Goal: Transaction & Acquisition: Book appointment/travel/reservation

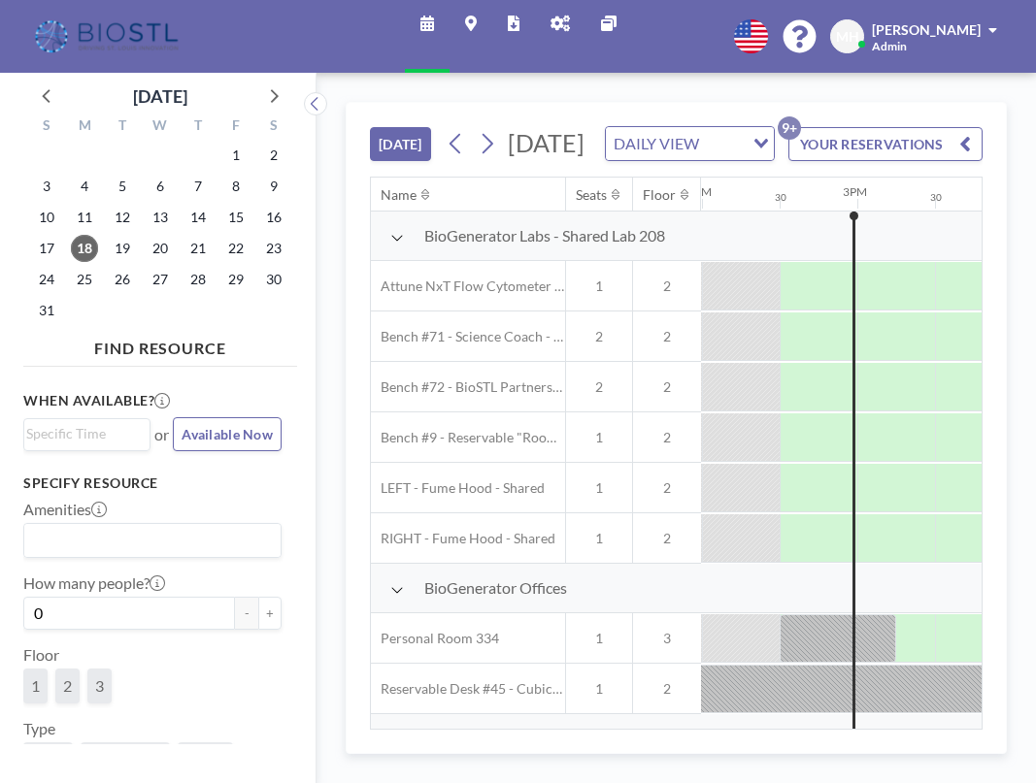
scroll to position [0, 2175]
click at [88, 253] on span "18" at bounding box center [84, 248] width 27 height 27
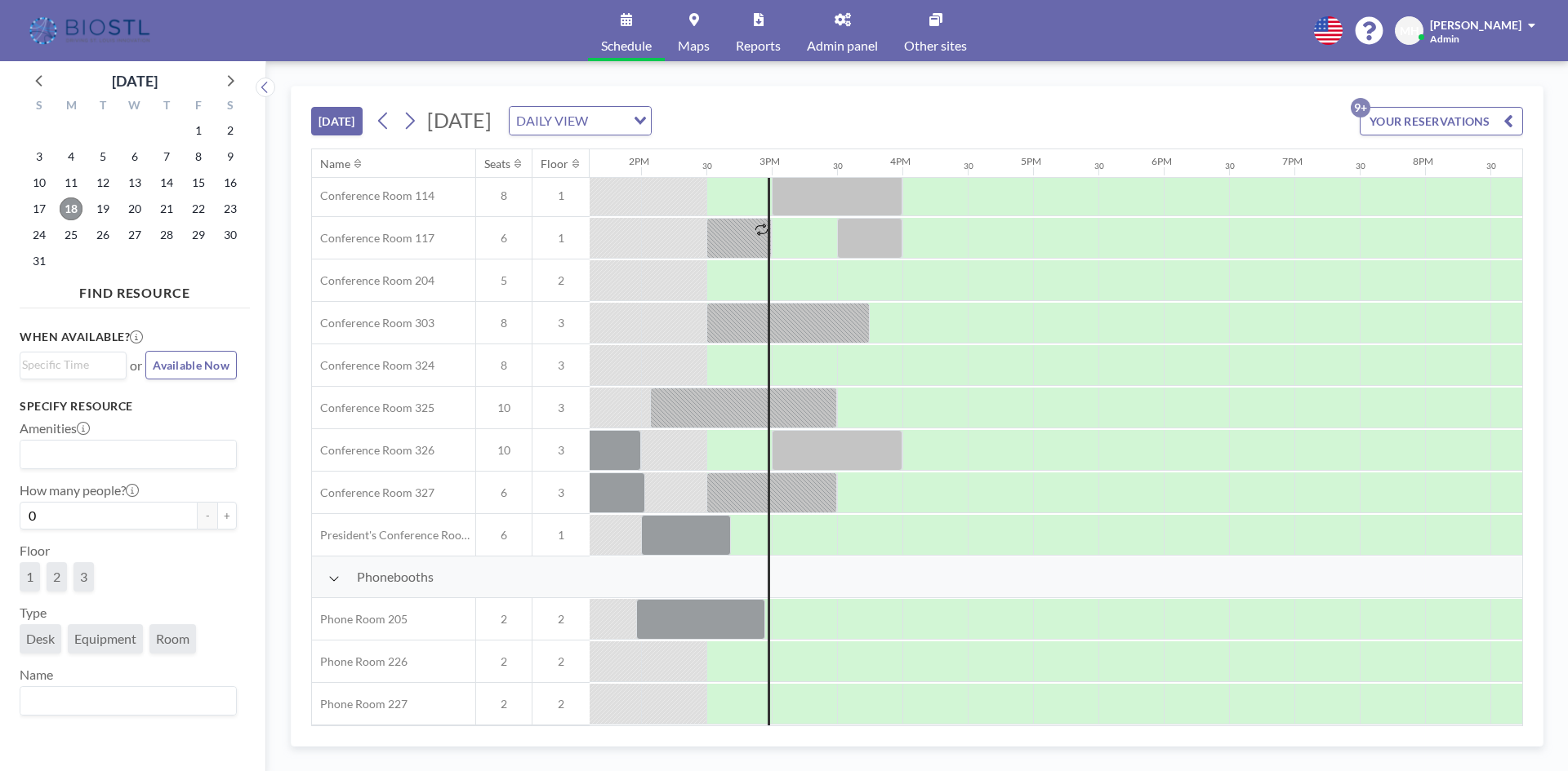
scroll to position [518, 1777]
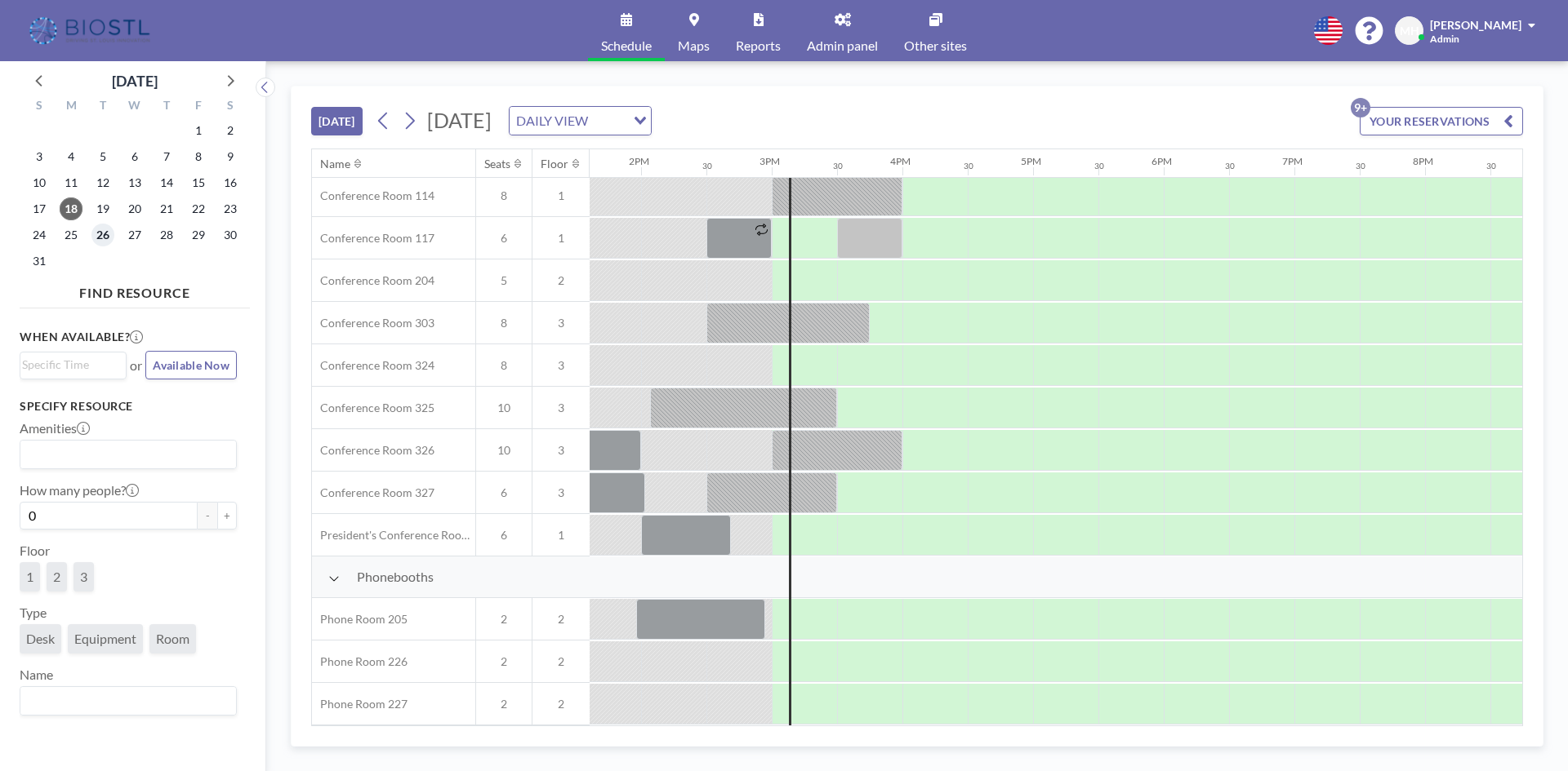
click at [98, 240] on span "26" at bounding box center [103, 235] width 23 height 23
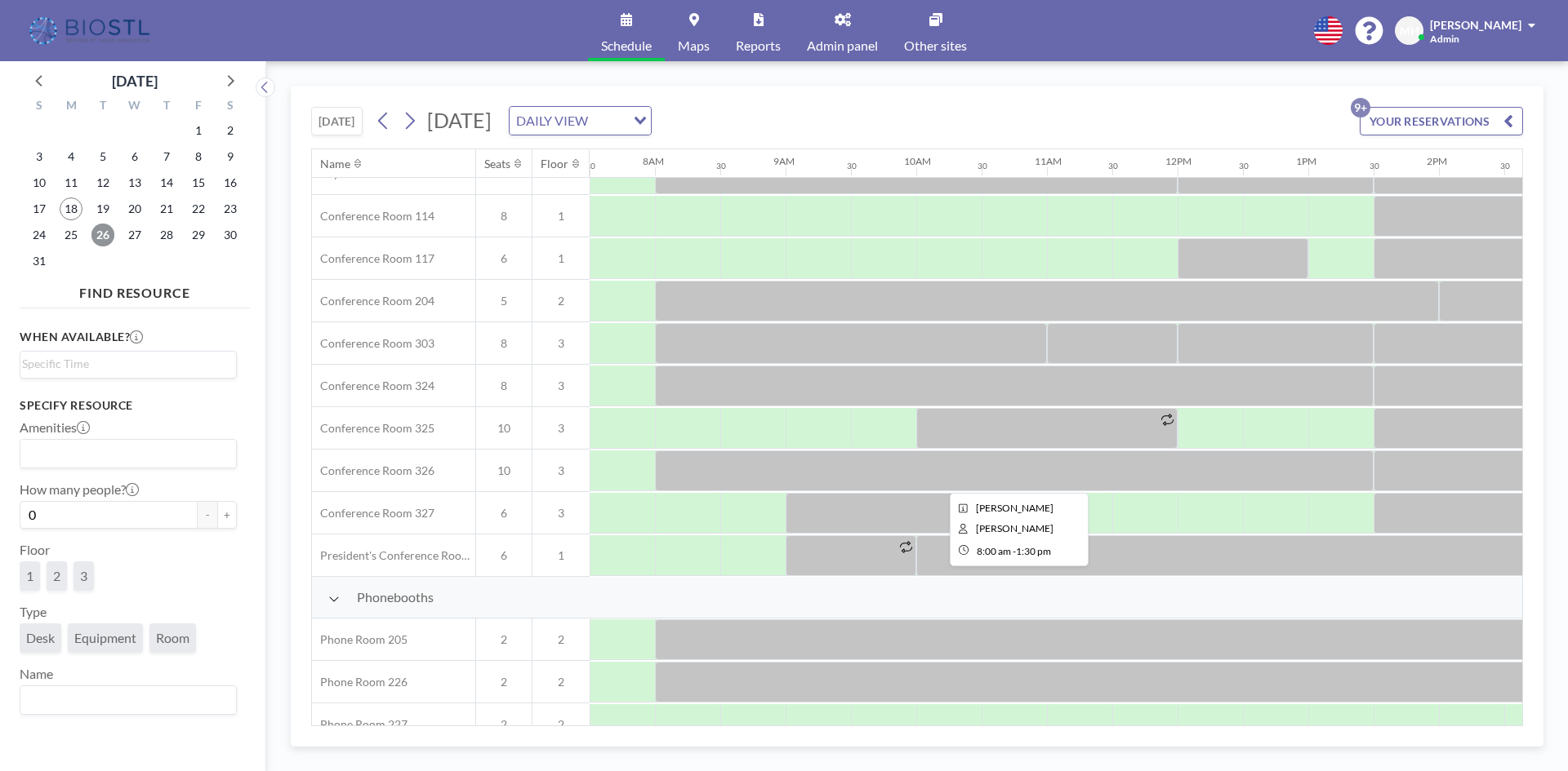
scroll to position [518, 980]
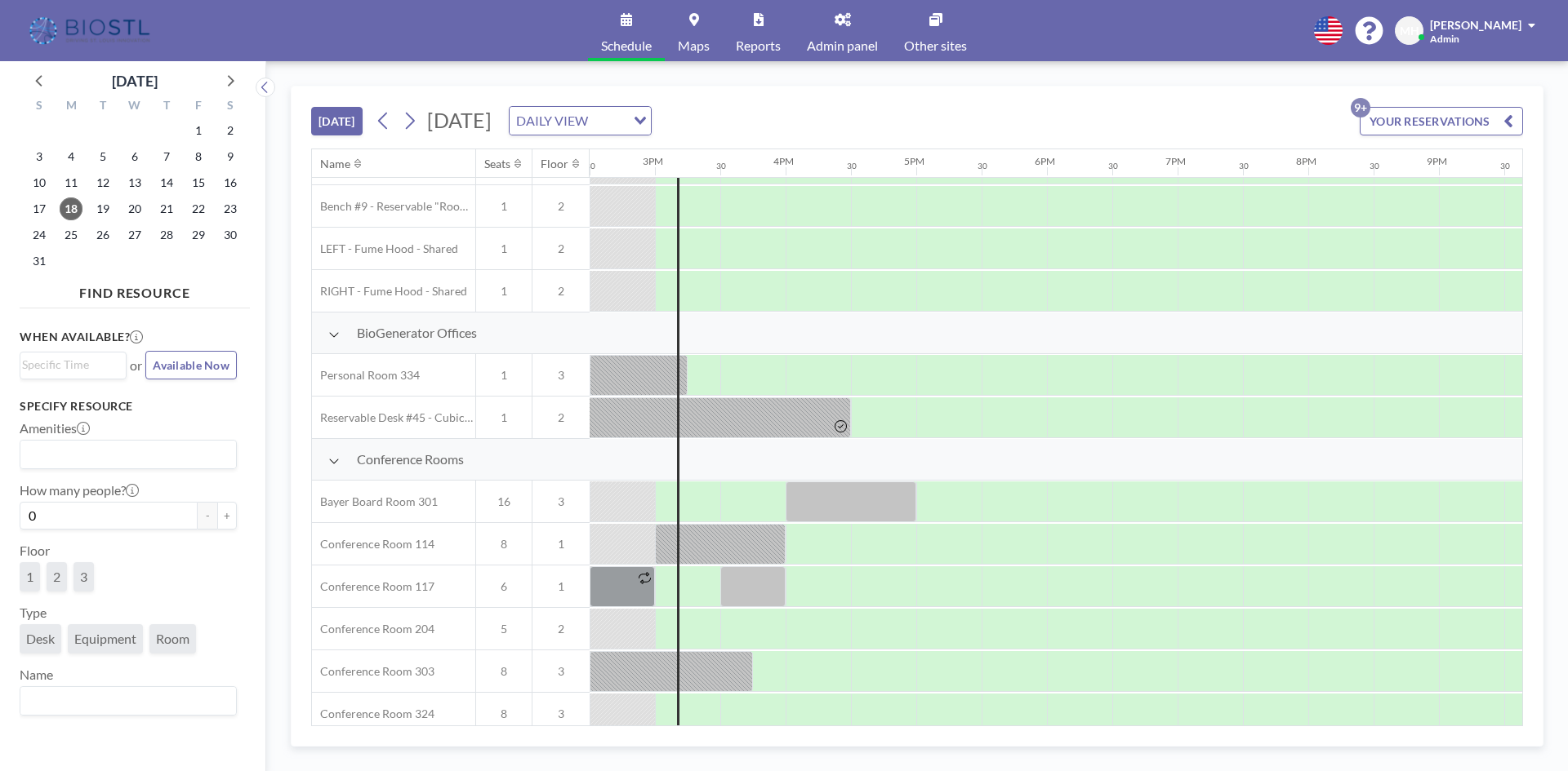
scroll to position [163, 1894]
click at [96, 208] on span "19" at bounding box center [103, 209] width 23 height 23
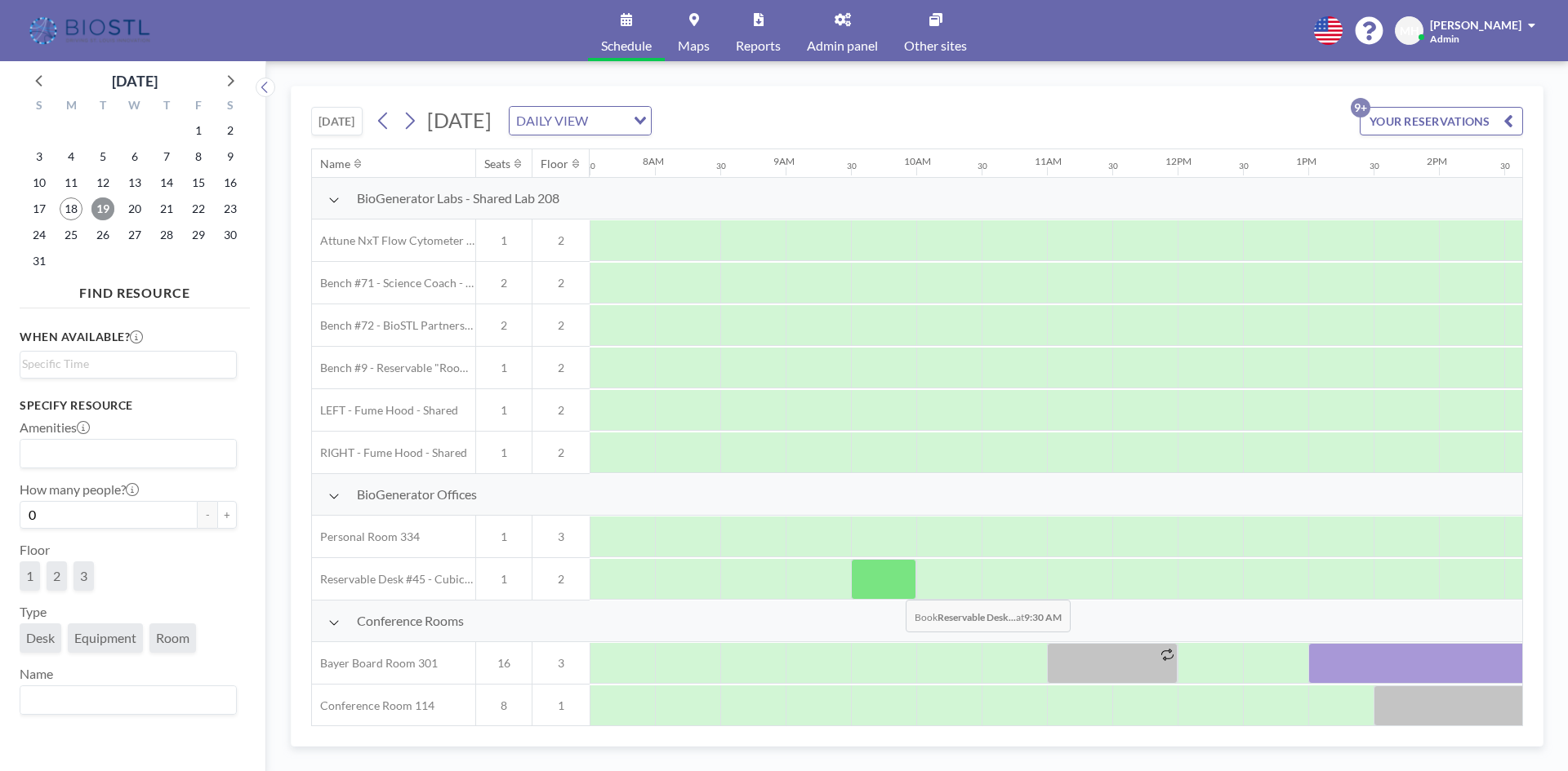
scroll to position [82, 980]
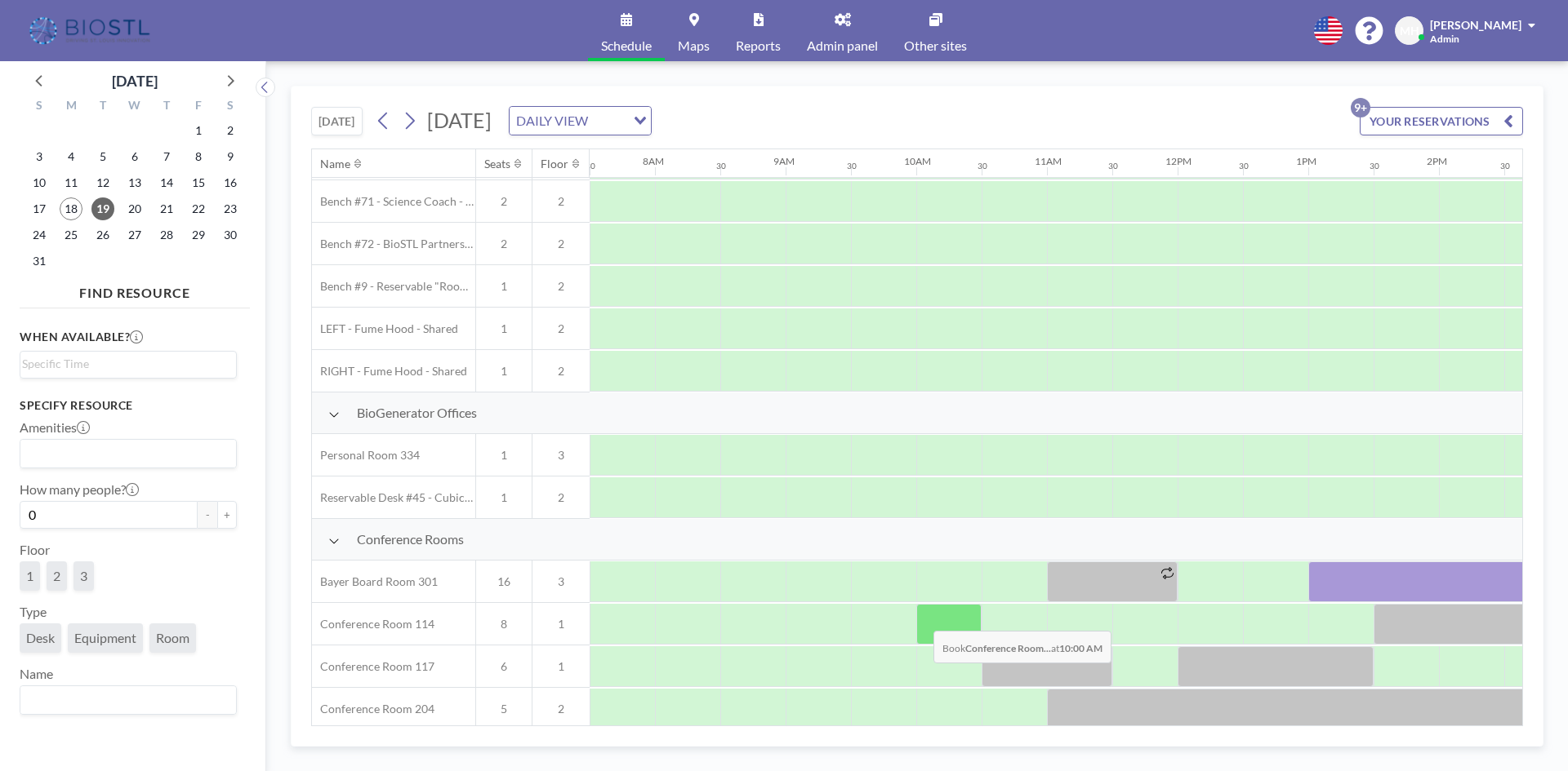
click at [919, 618] on div at bounding box center [949, 624] width 66 height 41
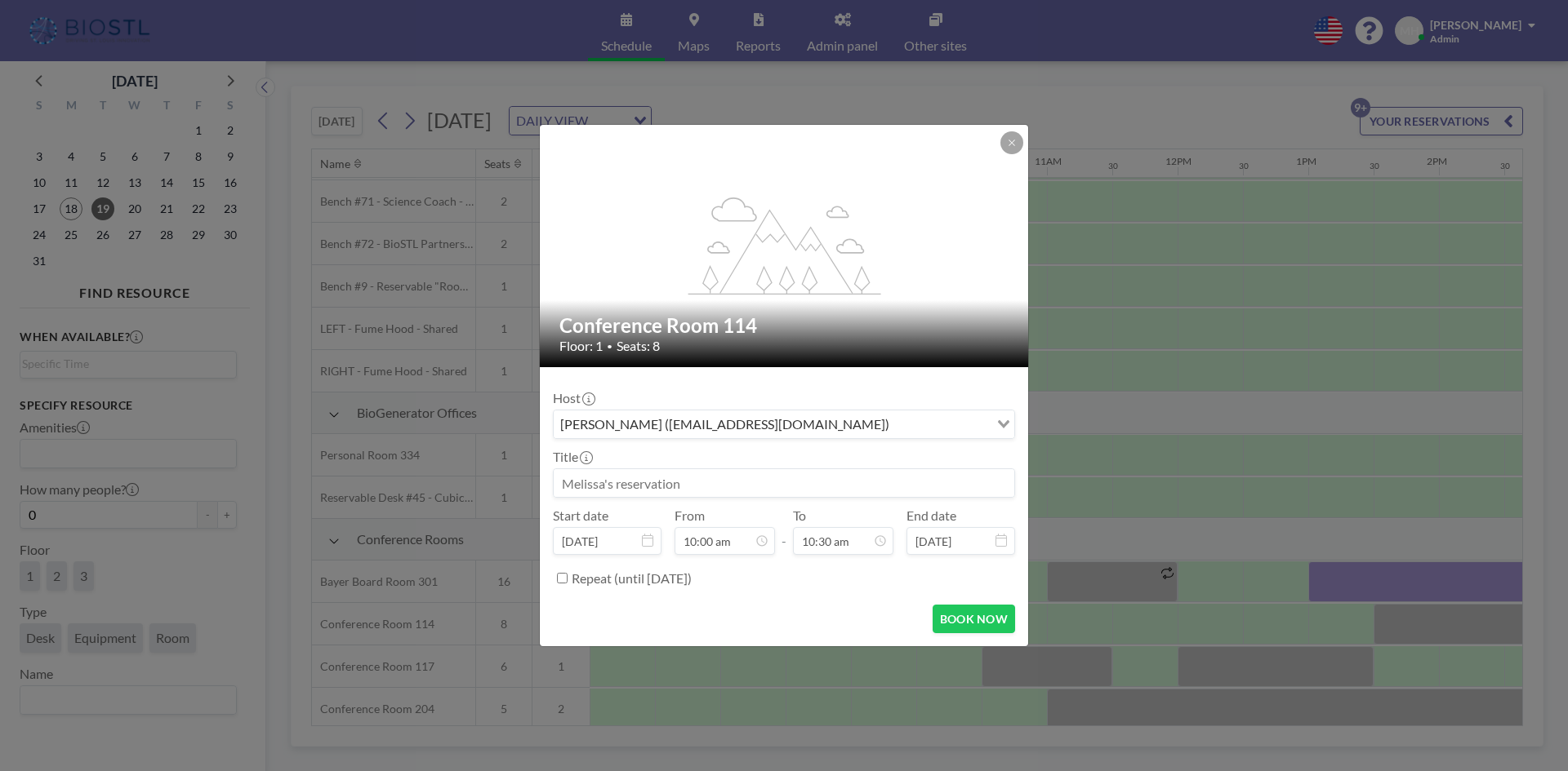
click at [653, 478] on input at bounding box center [784, 483] width 461 height 28
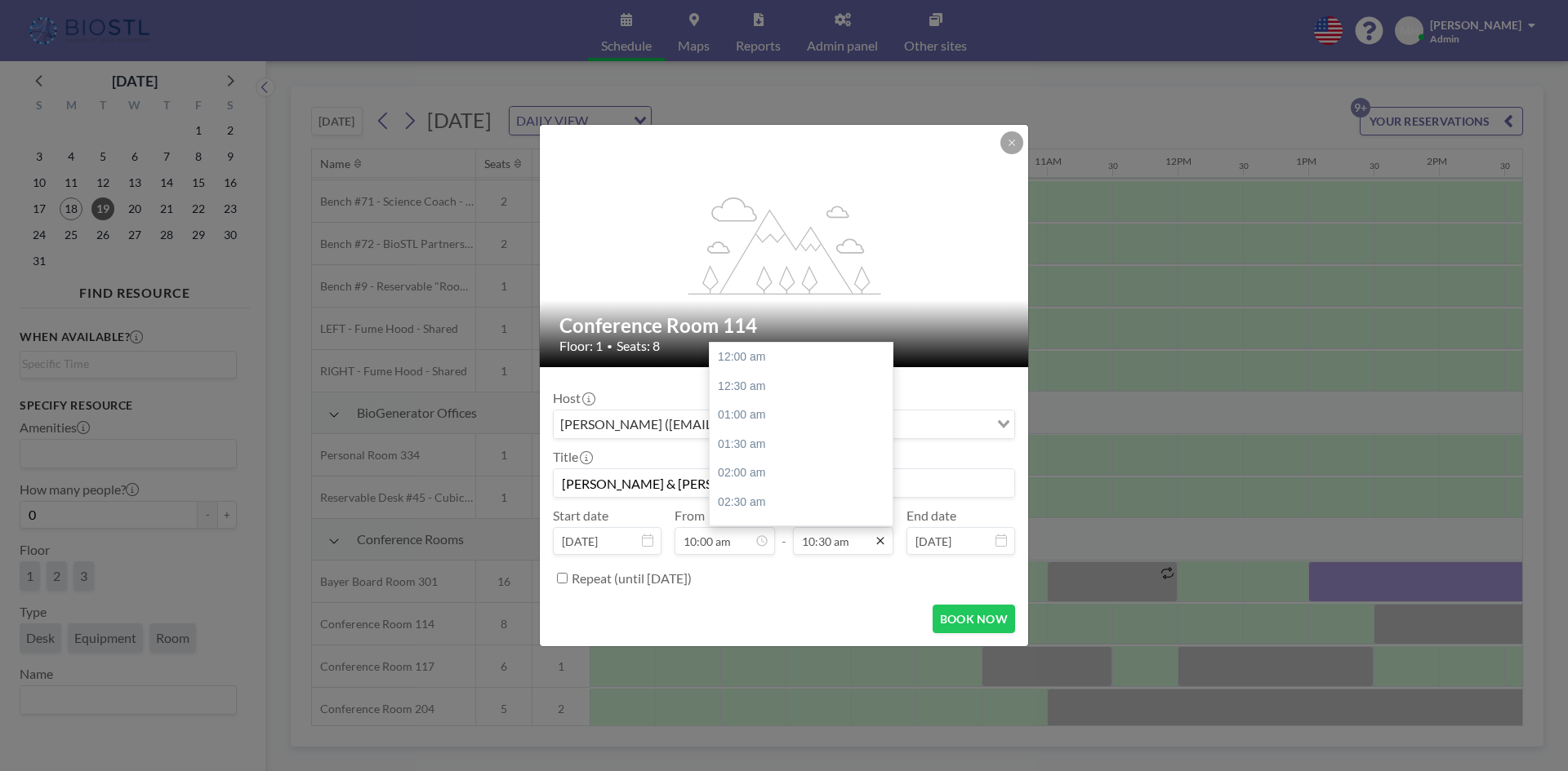
scroll to position [610, 0]
type input "[PERSON_NAME] & [PERSON_NAME]"
click at [881, 536] on icon at bounding box center [881, 541] width 13 height 13
click at [748, 386] on div "11:00 am" at bounding box center [805, 387] width 191 height 29
type input "11:00 am"
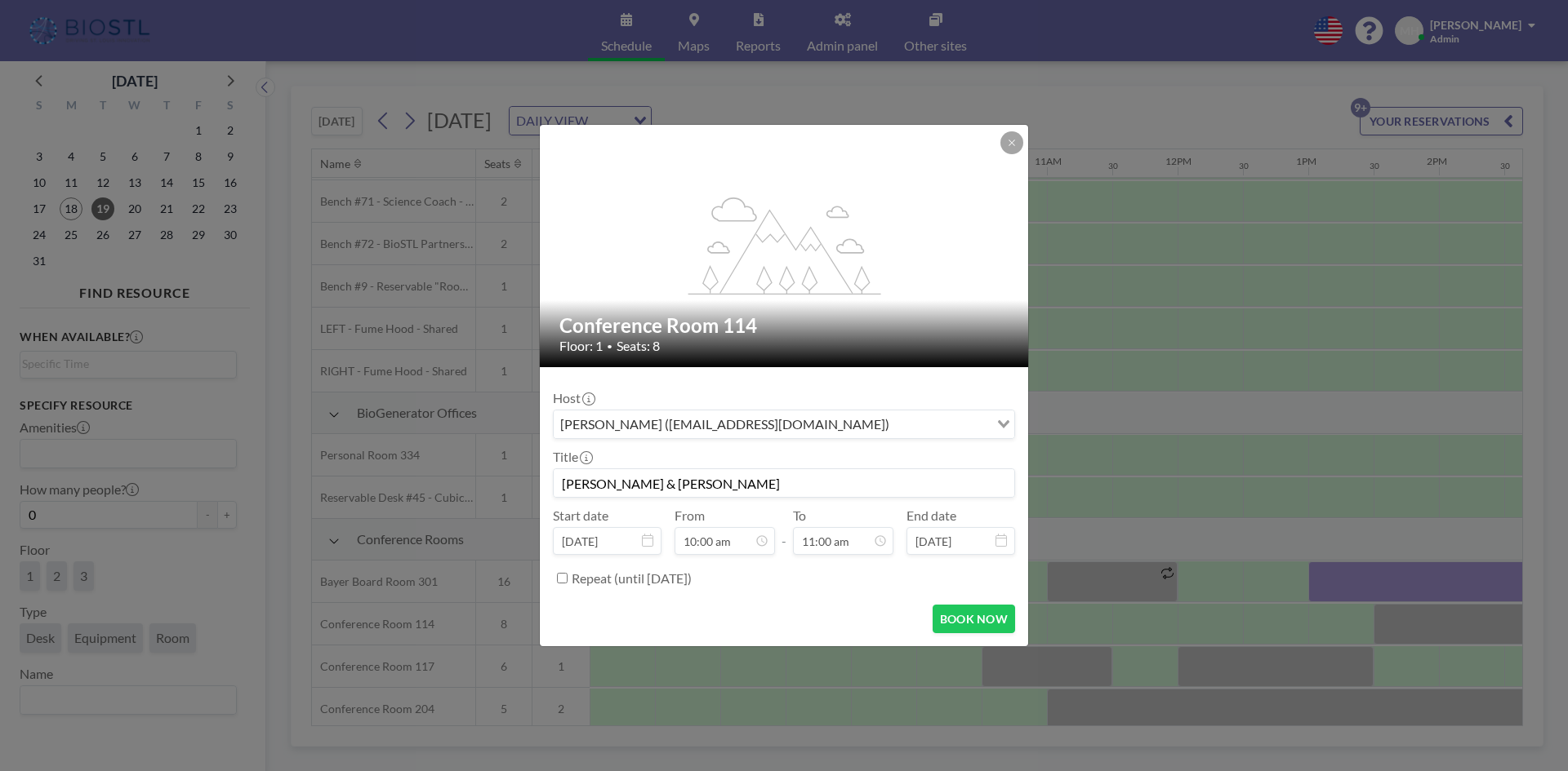
scroll to position [639, 0]
click at [963, 620] on button "BOOK NOW" at bounding box center [974, 619] width 82 height 29
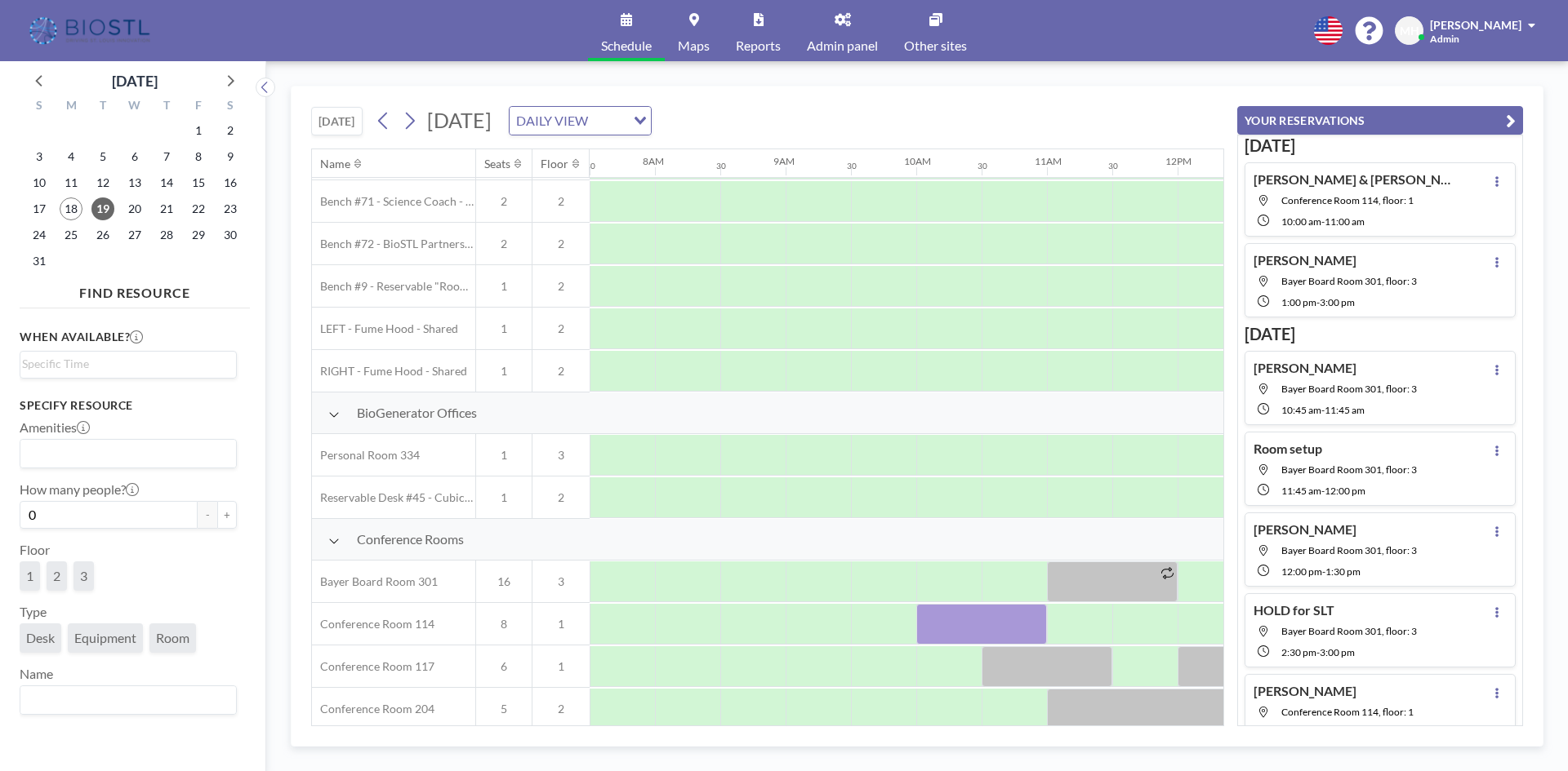
click at [1515, 124] on icon "button" at bounding box center [1511, 120] width 10 height 19
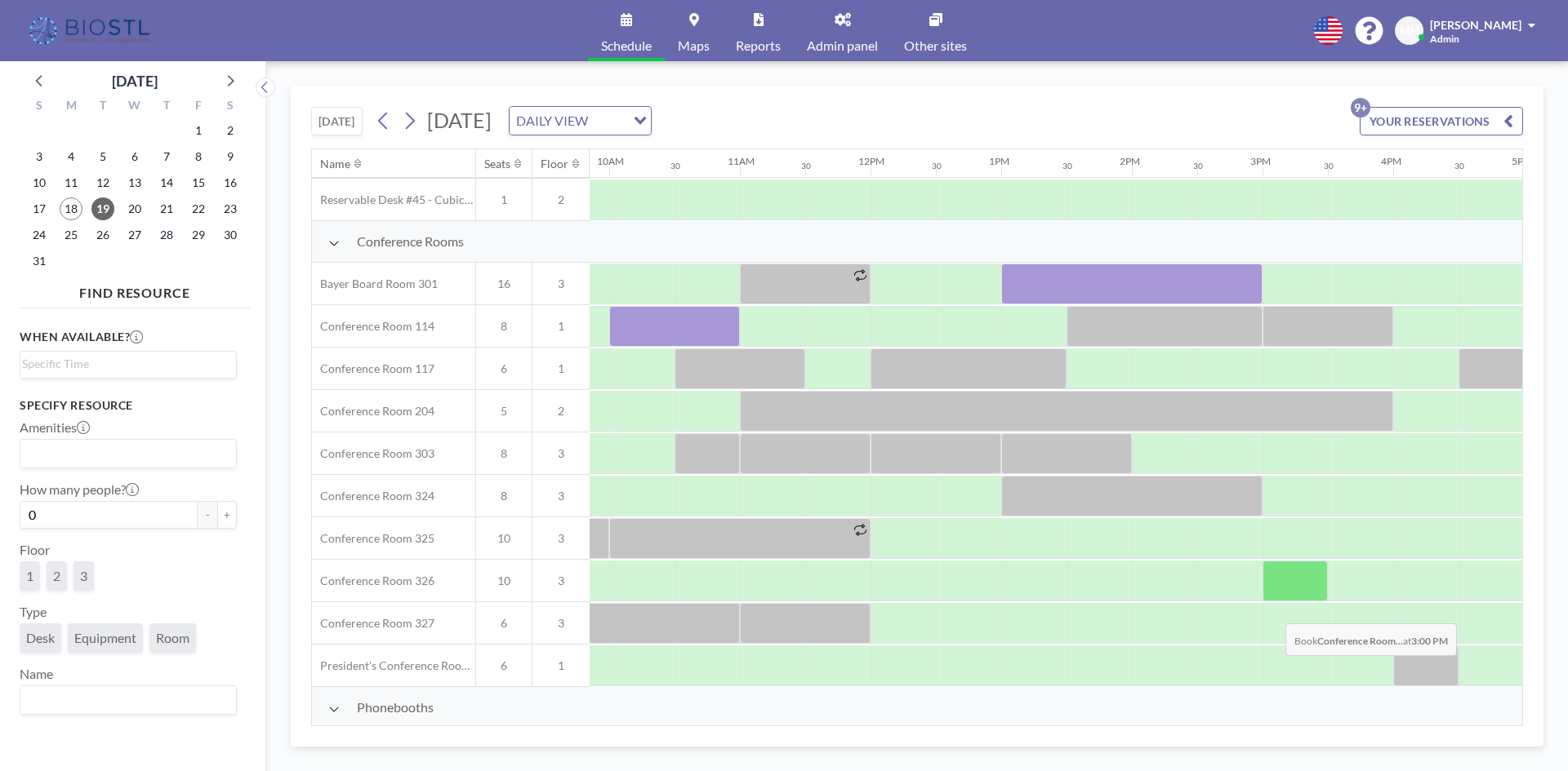
scroll to position [408, 1287]
